Goal: Navigation & Orientation: Find specific page/section

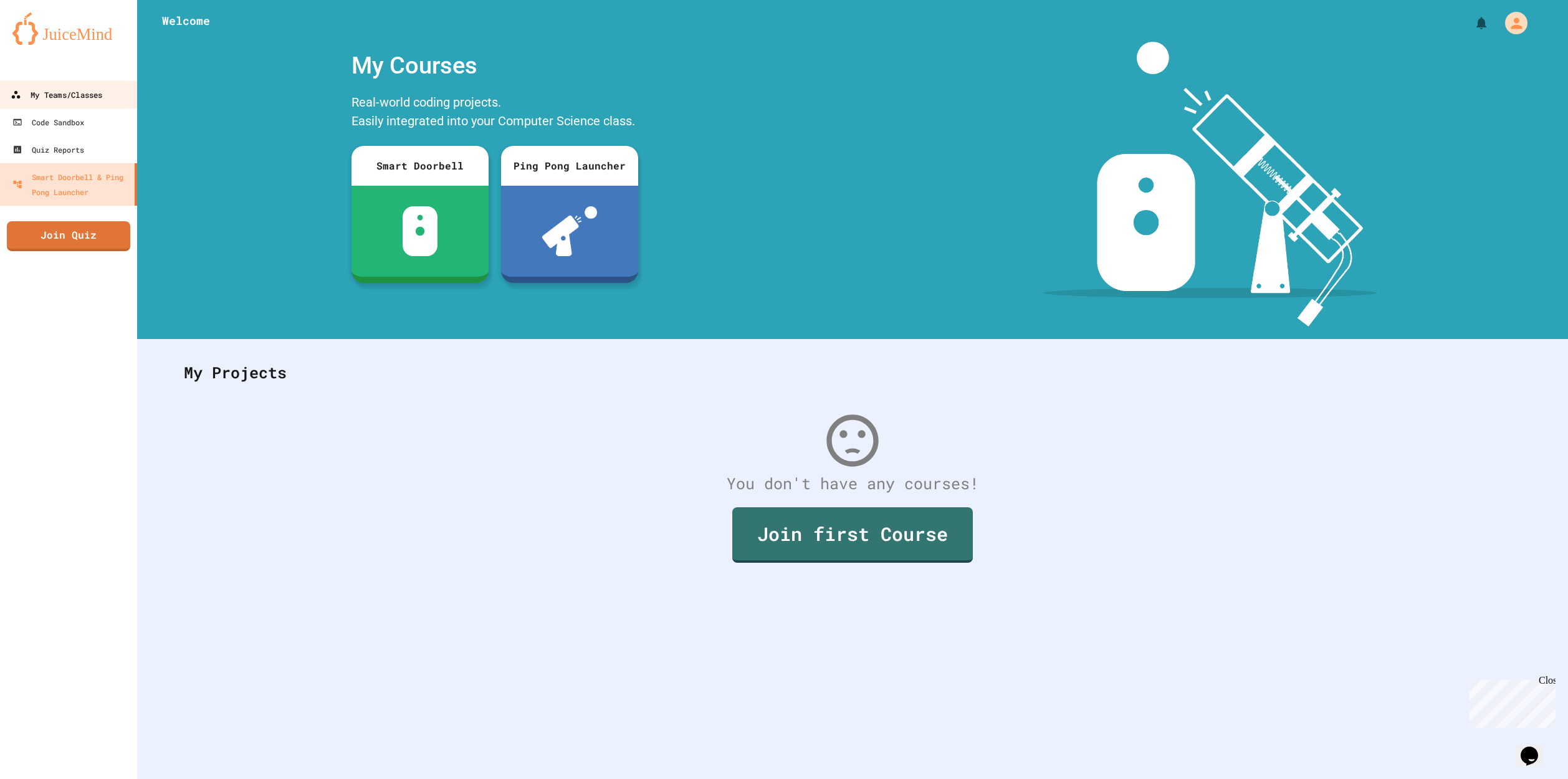
click at [64, 102] on div "My Teams/Classes" at bounding box center [56, 95] width 92 height 16
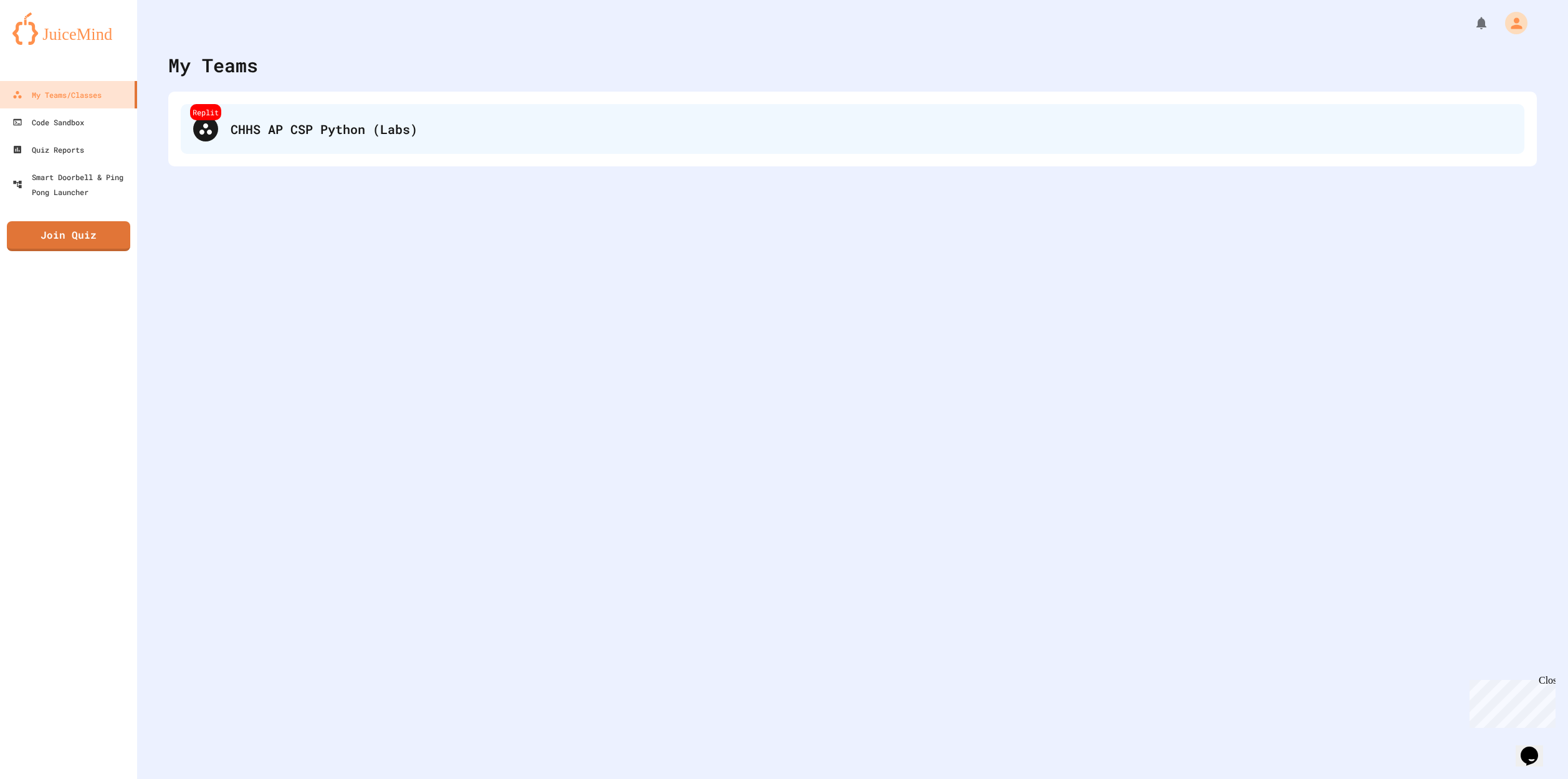
click at [264, 149] on div "Replit CHHS AP CSP Python (Labs)" at bounding box center [852, 129] width 1344 height 50
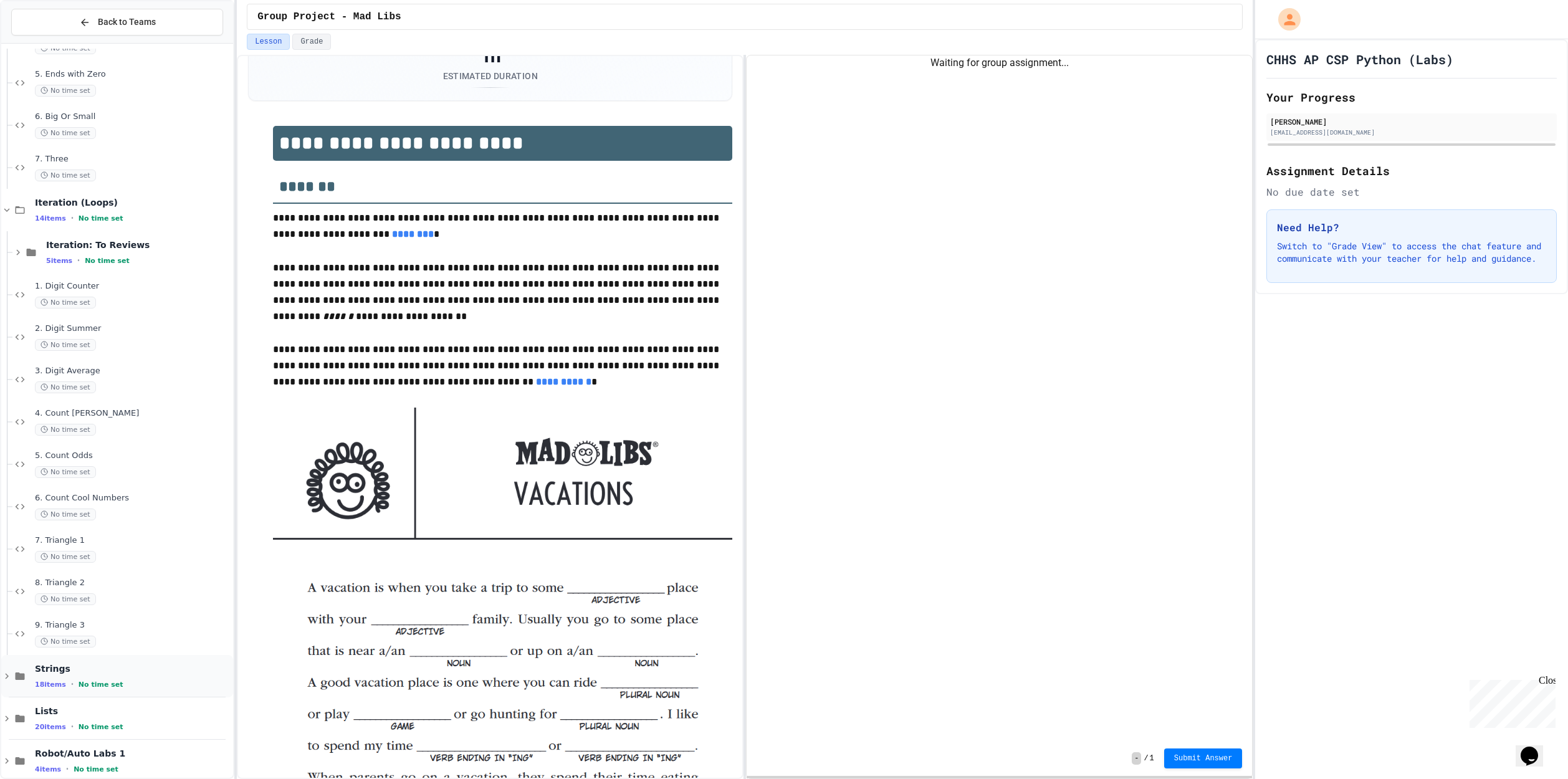
scroll to position [1376, 0]
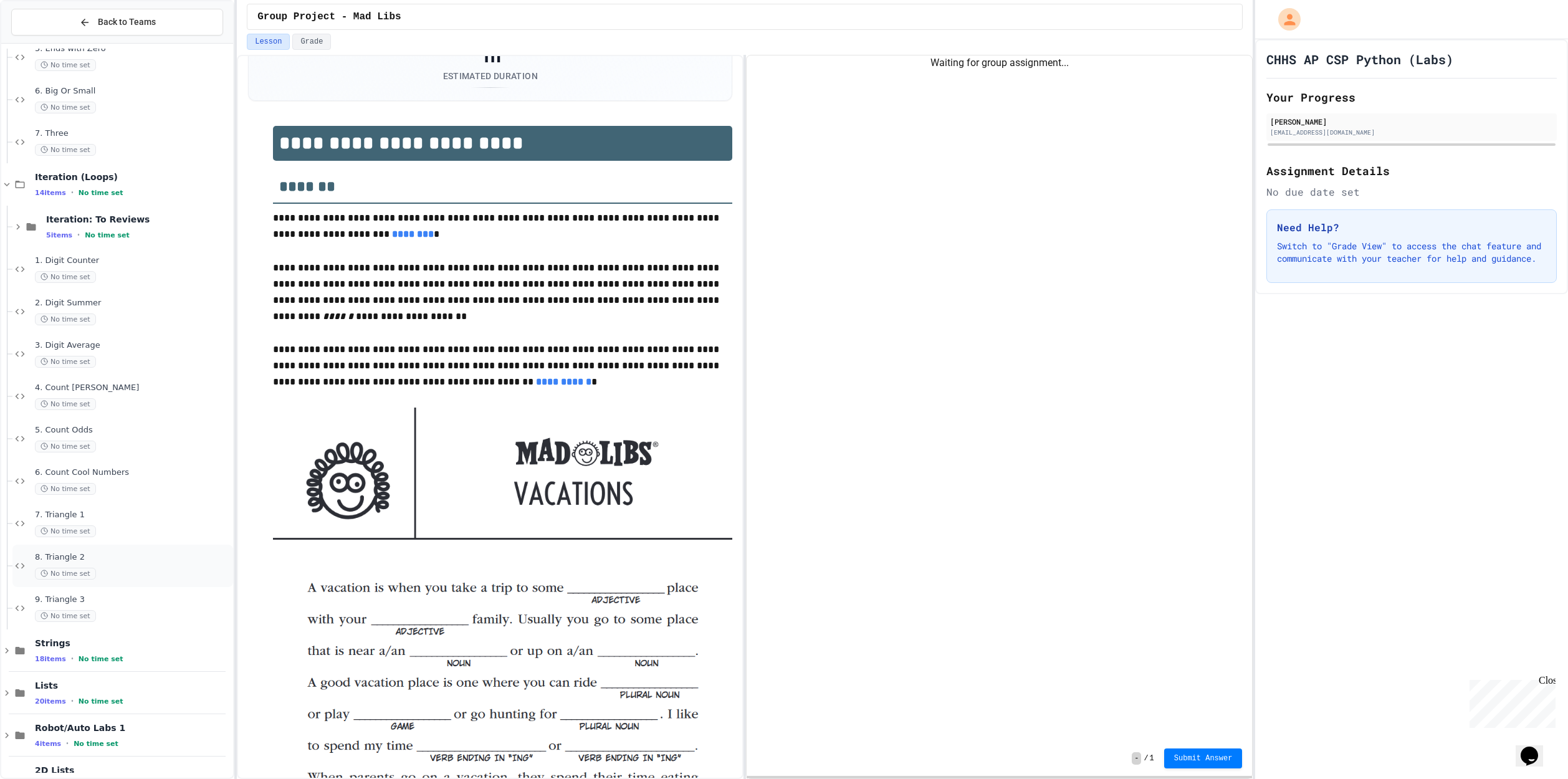
click at [92, 553] on span "8. Triangle 2" at bounding box center [132, 557] width 195 height 11
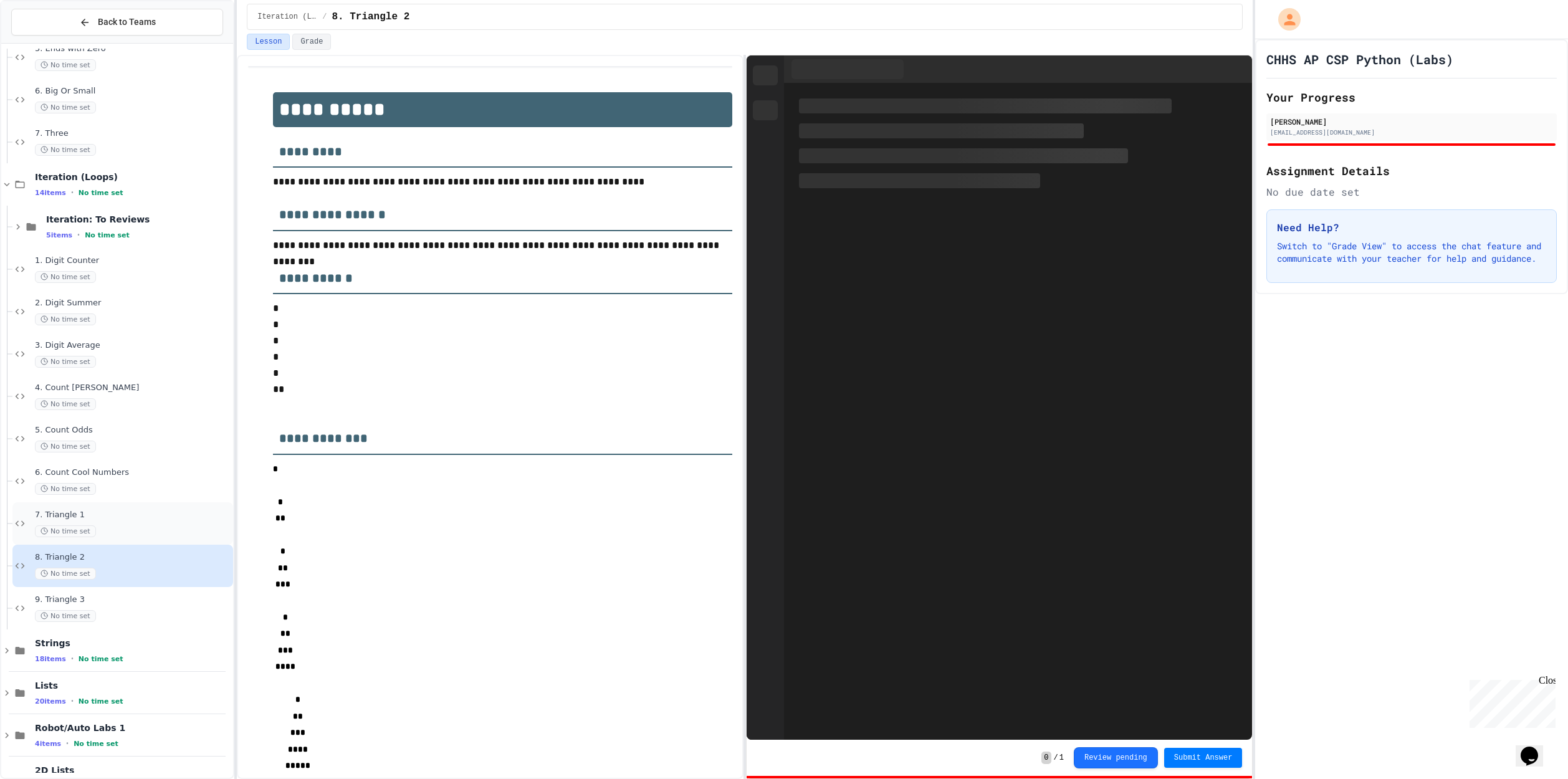
scroll to position [82, 0]
